Goal: Information Seeking & Learning: Learn about a topic

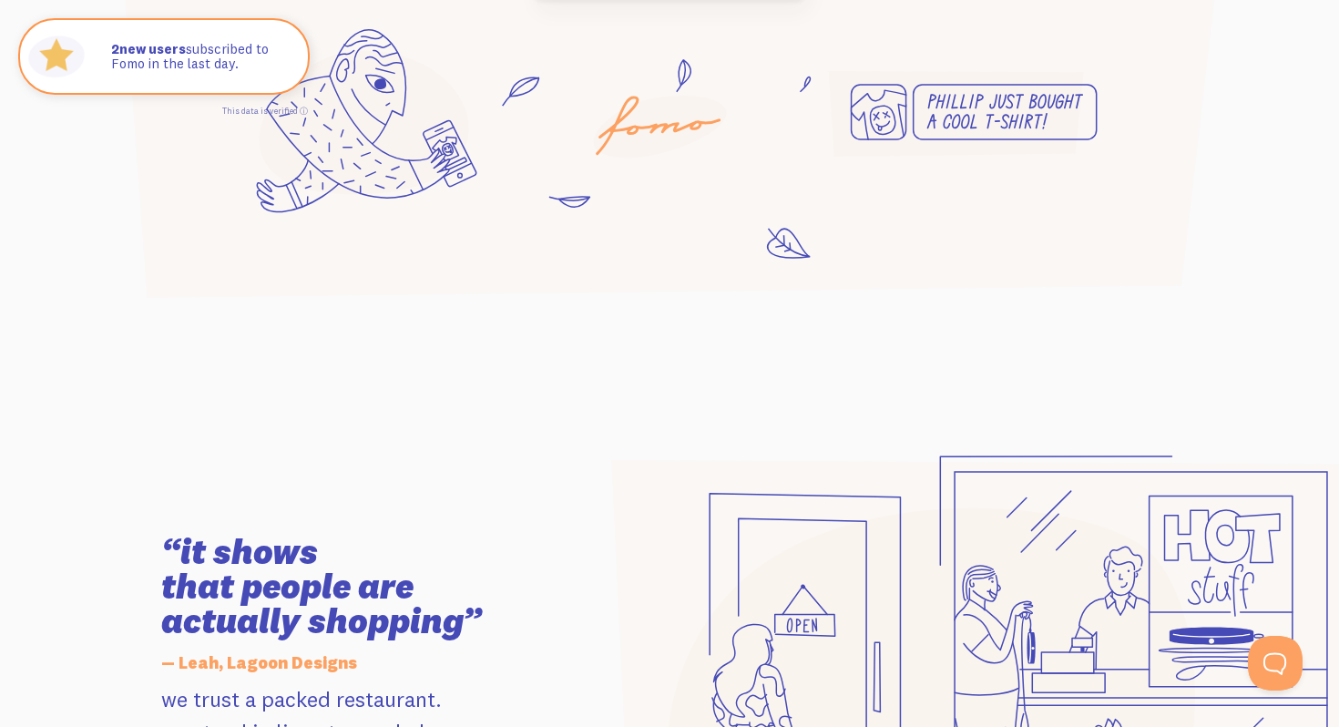
scroll to position [1508, 0]
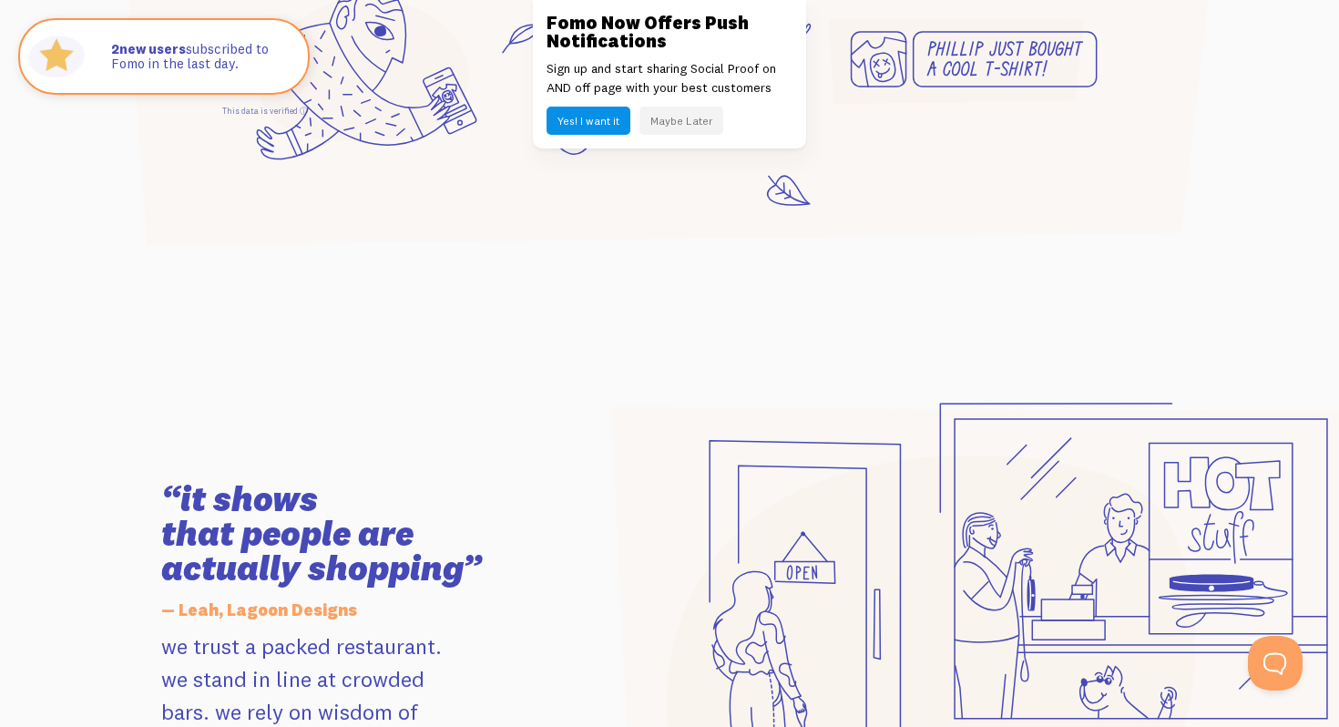
click at [602, 107] on button "Yes! I want it" at bounding box center [588, 121] width 84 height 28
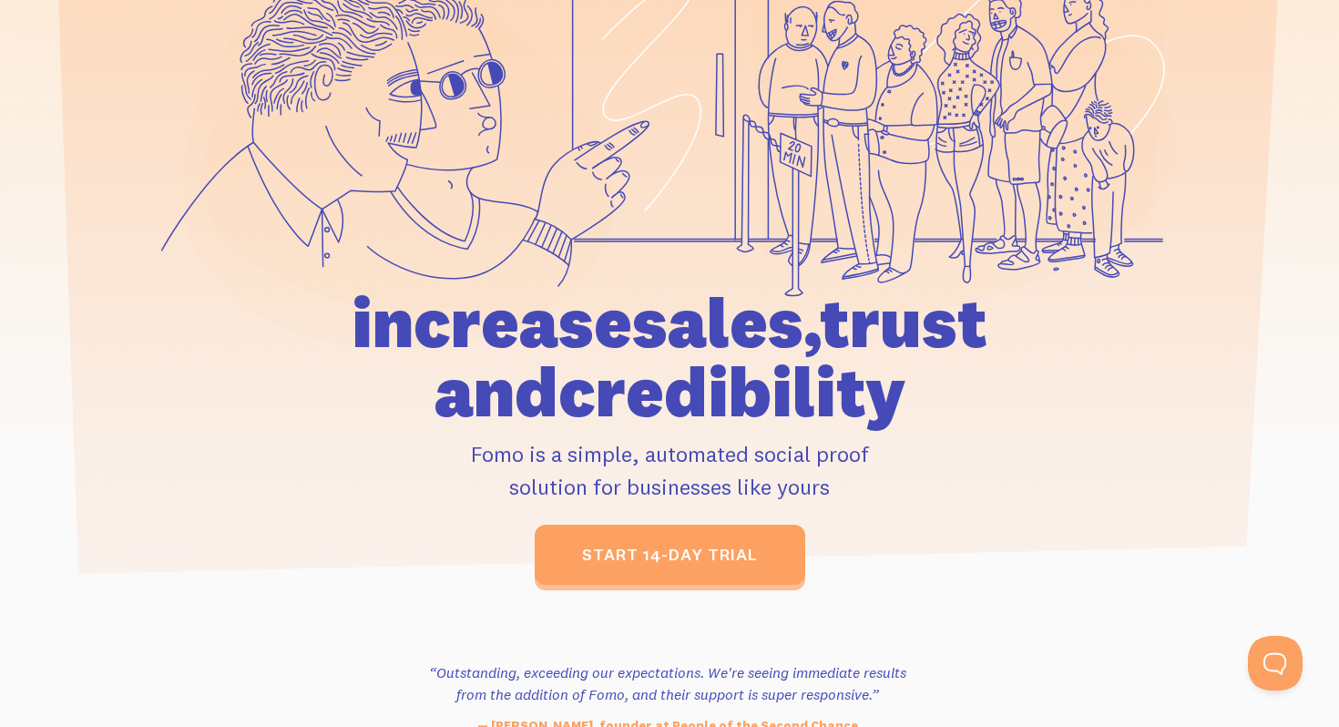
scroll to position [0, 0]
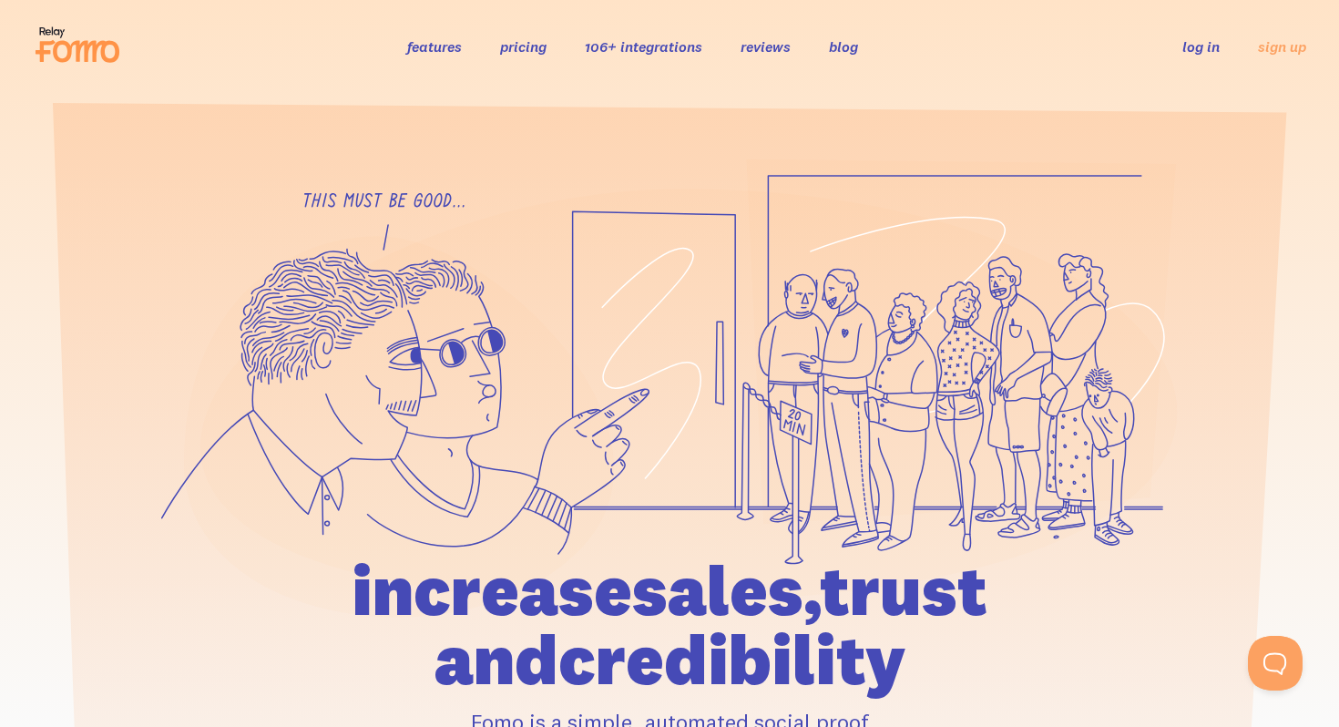
click at [516, 47] on link "pricing" at bounding box center [523, 46] width 46 height 18
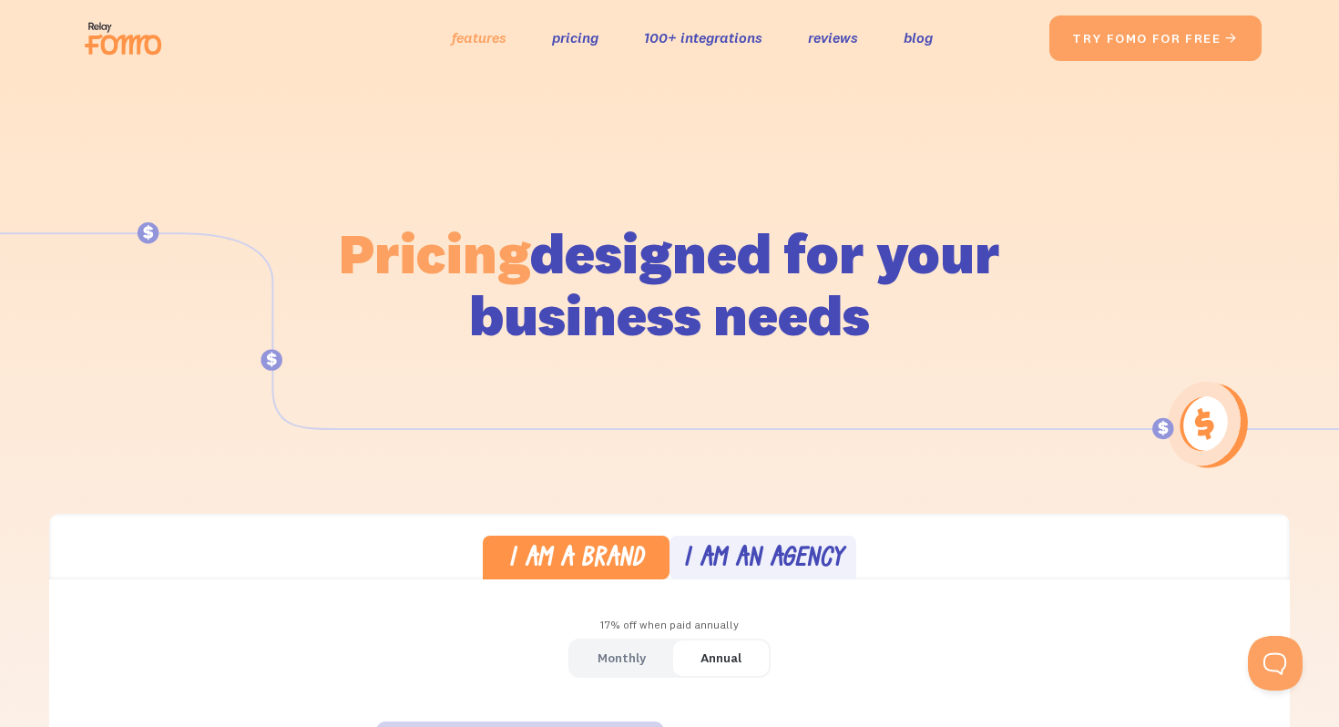
click at [478, 40] on link "features" at bounding box center [479, 38] width 55 height 26
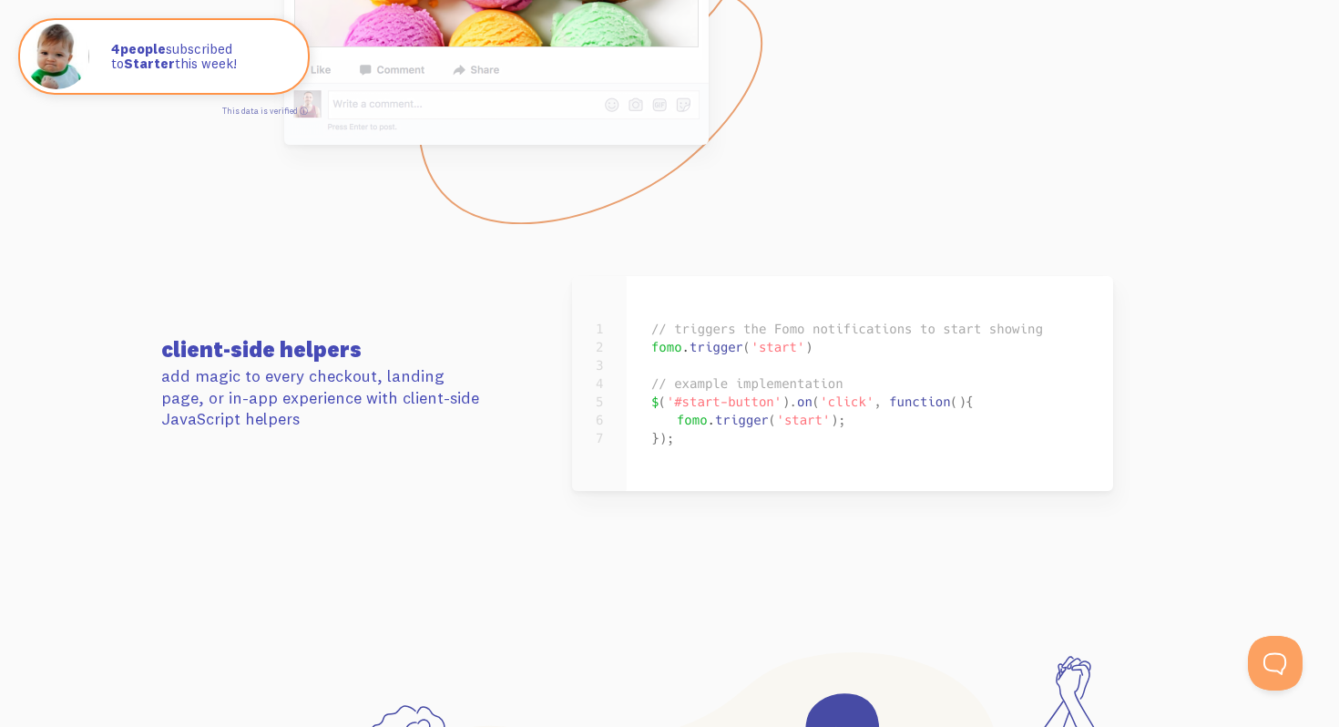
scroll to position [8620, 0]
